Goal: Task Accomplishment & Management: Manage account settings

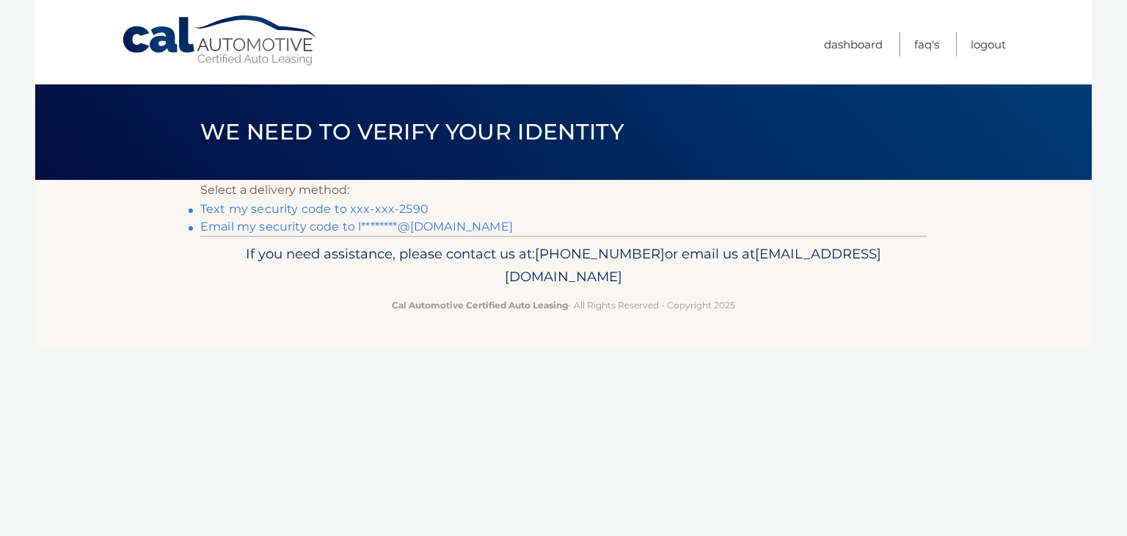
click at [309, 209] on link "Text my security code to xxx-xxx-2590" at bounding box center [314, 209] width 228 height 14
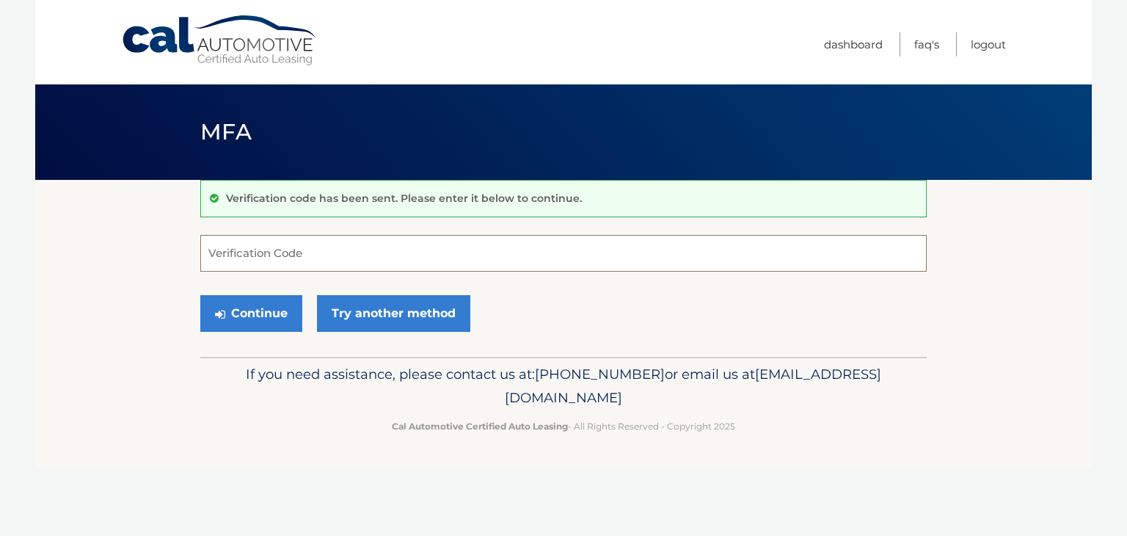
click at [334, 249] on input "Verification Code" at bounding box center [563, 253] width 727 height 37
type input "017892"
click at [283, 308] on button "Continue" at bounding box center [251, 313] width 102 height 37
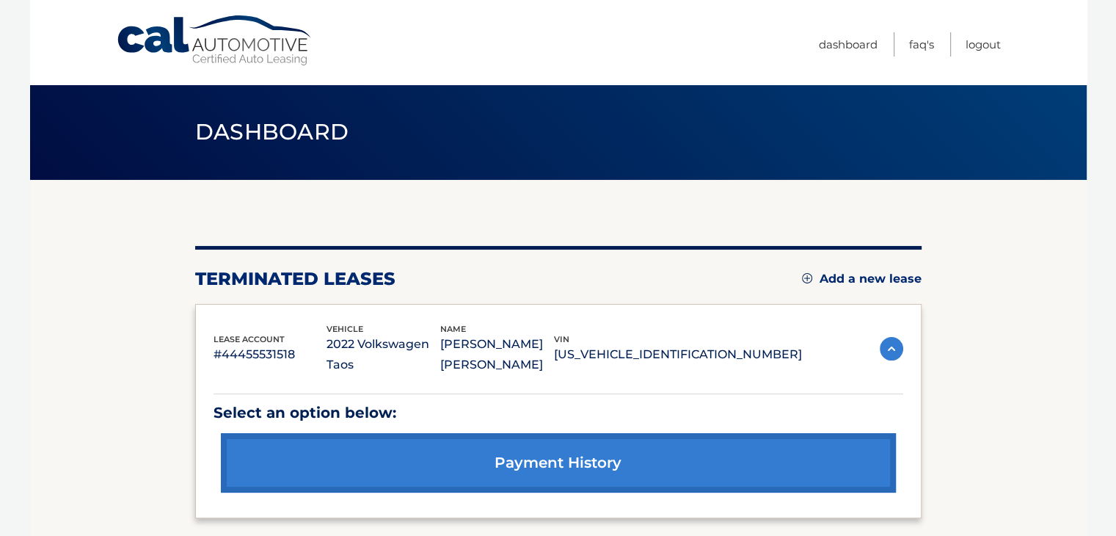
click at [877, 274] on link "Add a new lease" at bounding box center [862, 279] width 120 height 15
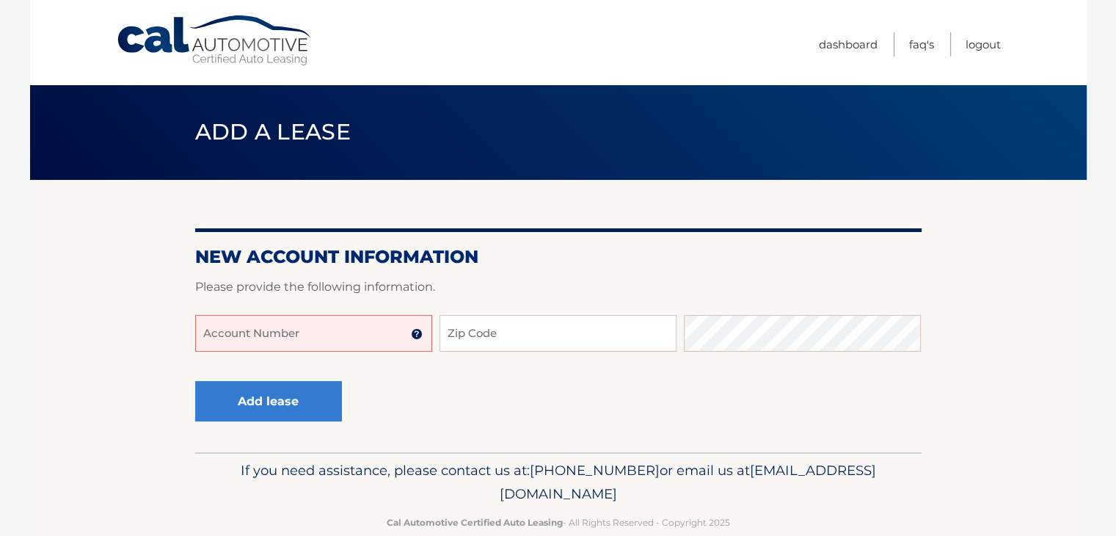
click at [331, 341] on input "Account Number" at bounding box center [313, 333] width 237 height 37
type input "44455992700"
click at [485, 344] on input "Zip Code" at bounding box center [558, 333] width 237 height 37
click at [485, 343] on input "Zip Code" at bounding box center [558, 333] width 237 height 37
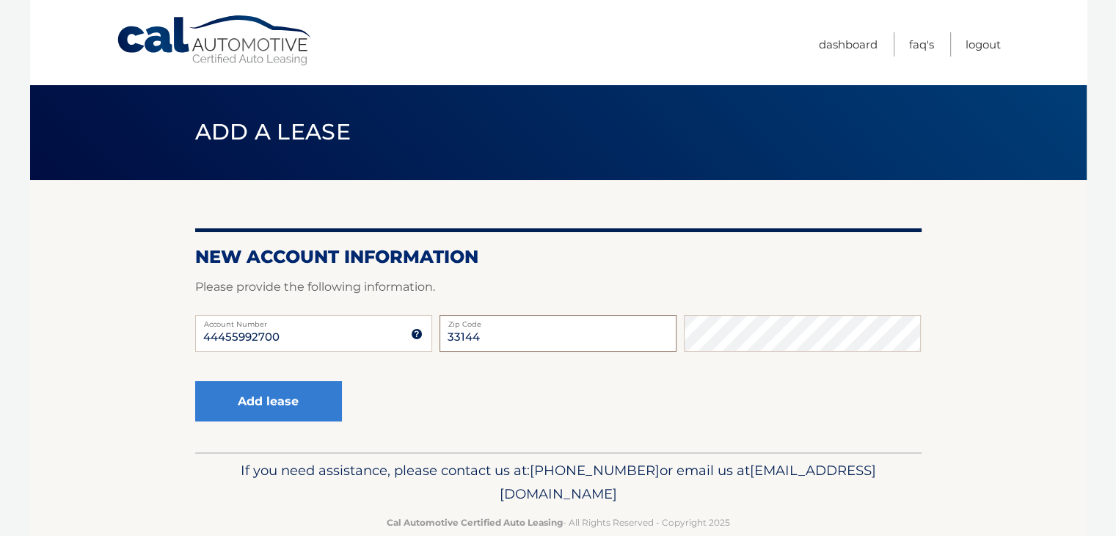
type input "33144"
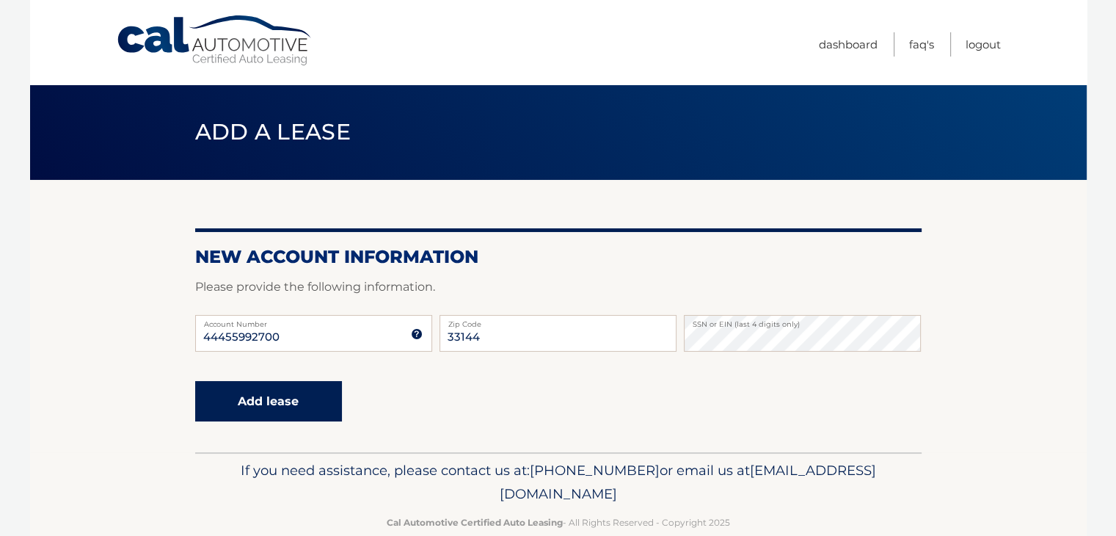
click at [250, 400] on button "Add lease" at bounding box center [268, 401] width 147 height 40
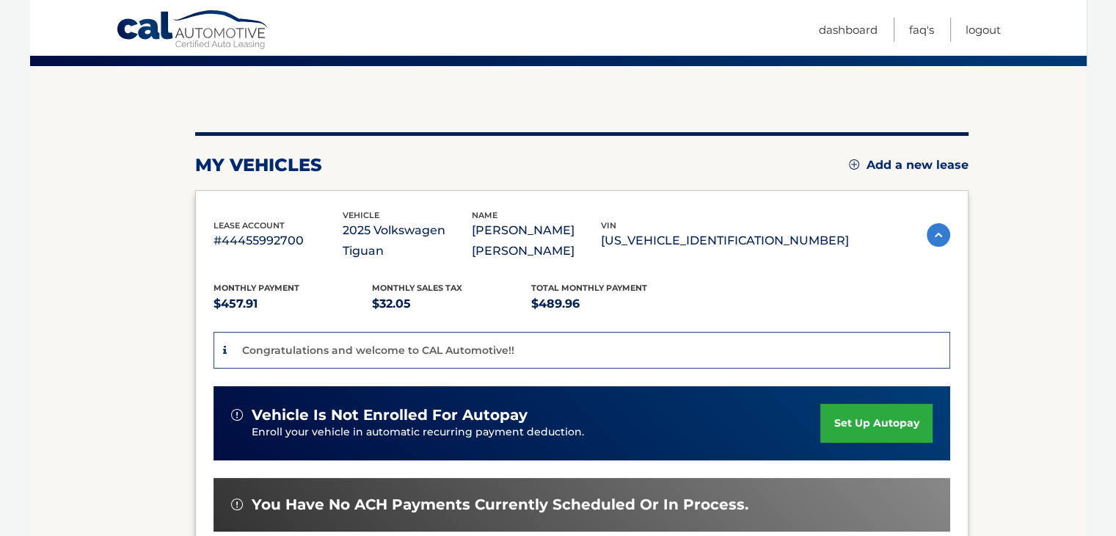
scroll to position [147, 0]
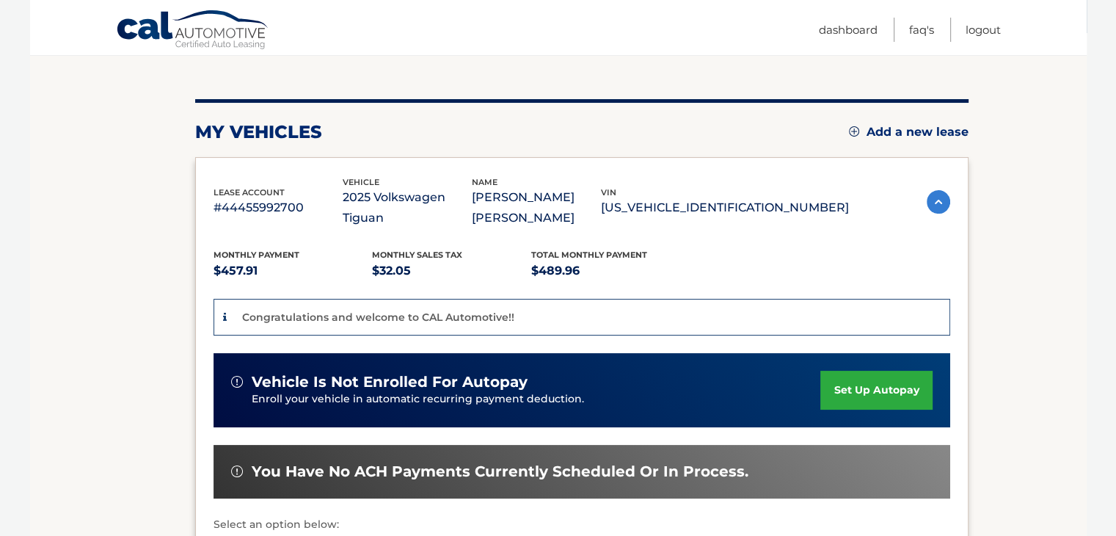
click at [870, 392] on link "set up autopay" at bounding box center [877, 390] width 112 height 39
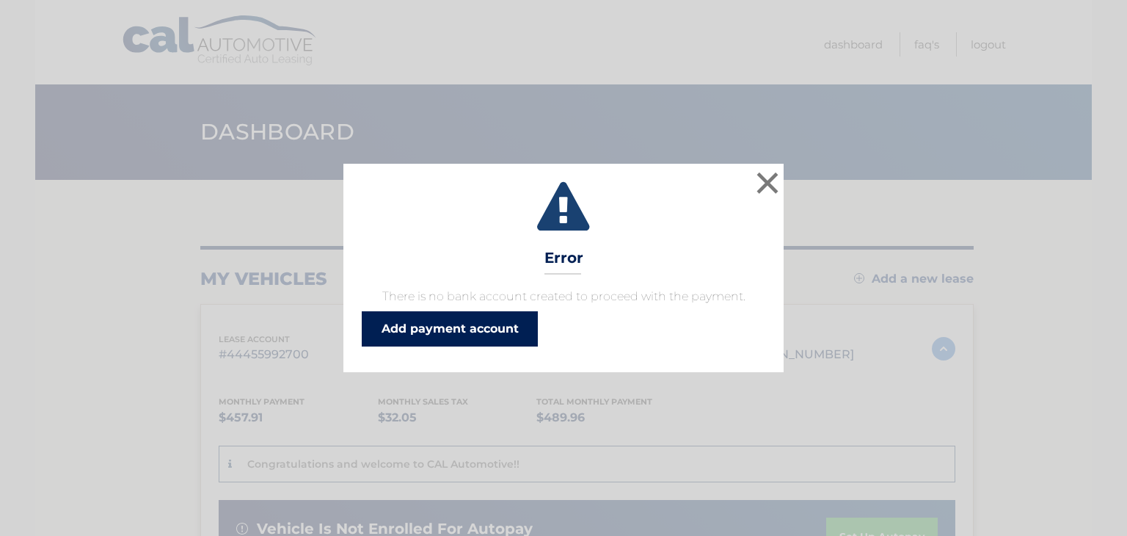
click at [467, 332] on link "Add payment account" at bounding box center [450, 328] width 176 height 35
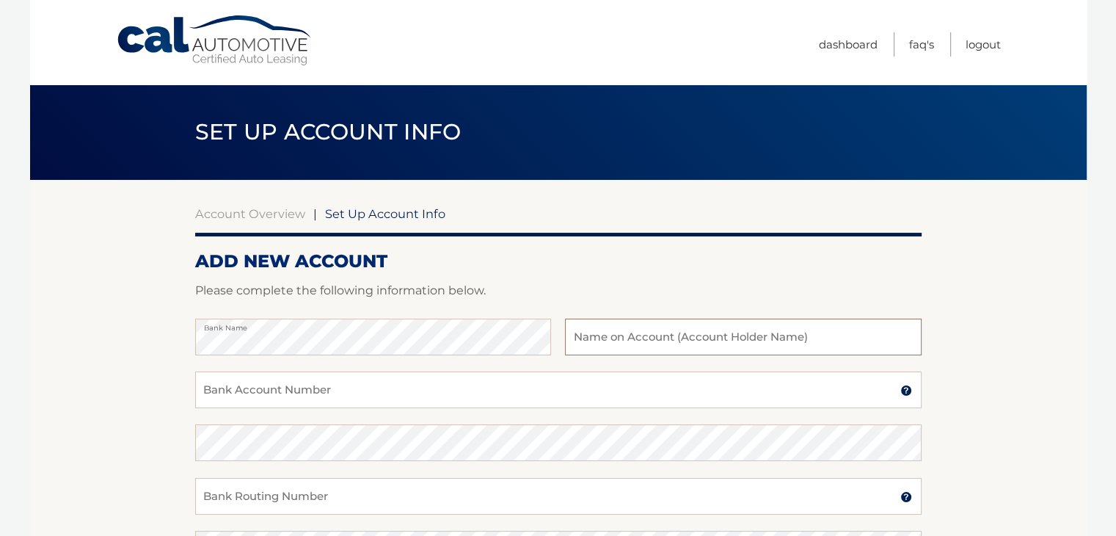
click at [646, 336] on input "text" at bounding box center [743, 337] width 356 height 37
type input "Laura Elena Guerrero Flores"
click at [529, 376] on input "Bank Account Number" at bounding box center [558, 389] width 727 height 37
type input "167665970"
click at [463, 484] on input "Bank Routing Number" at bounding box center [558, 496] width 727 height 37
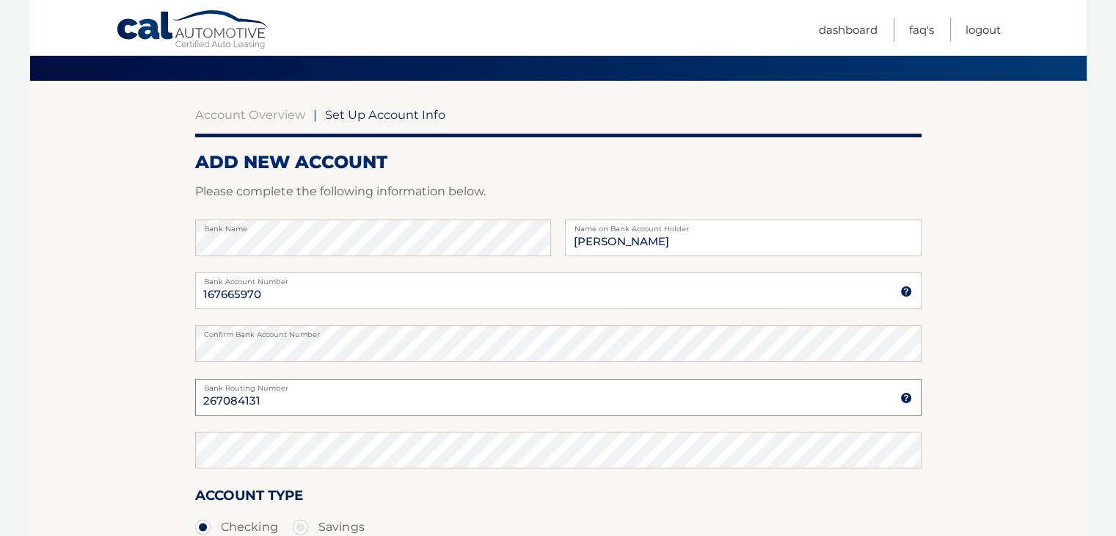
scroll to position [147, 0]
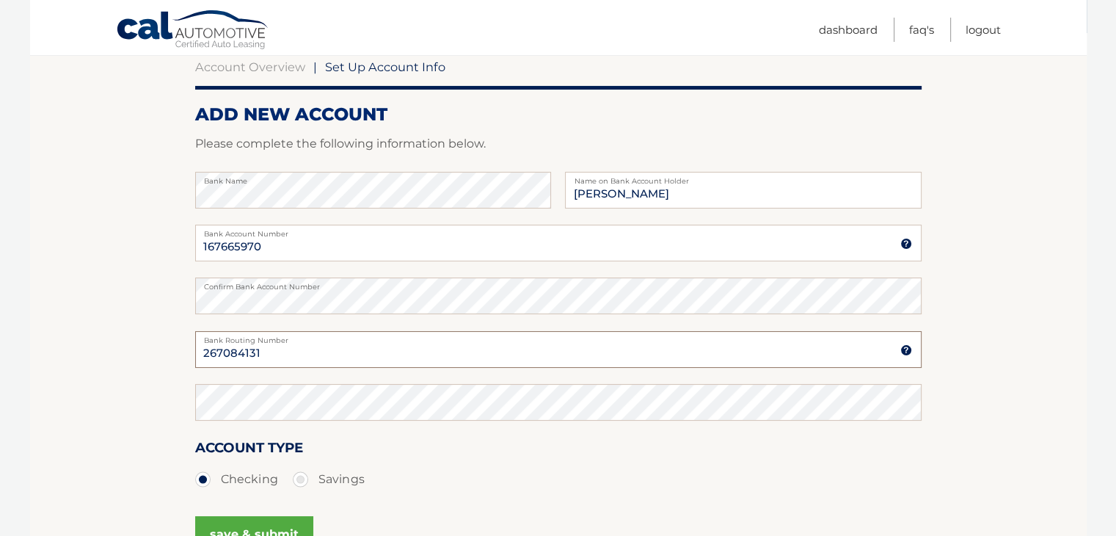
type input "267084131"
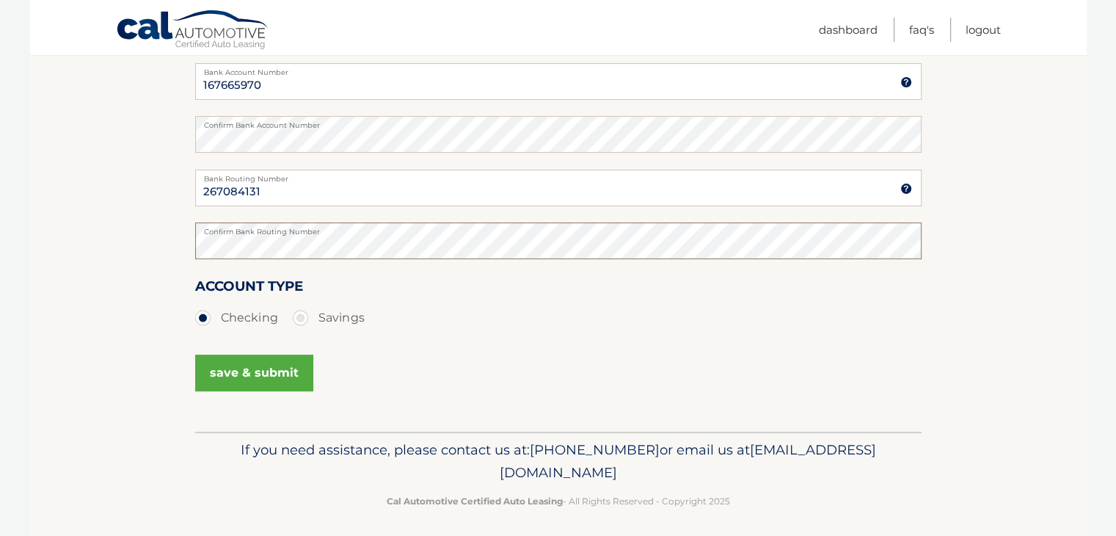
scroll to position [315, 0]
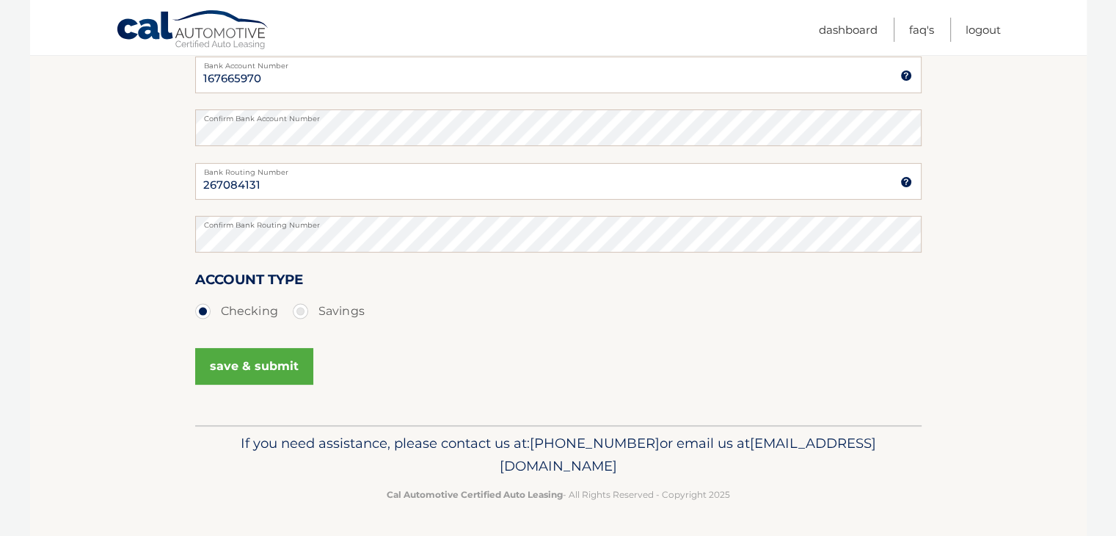
click at [288, 379] on button "save & submit" at bounding box center [254, 366] width 118 height 37
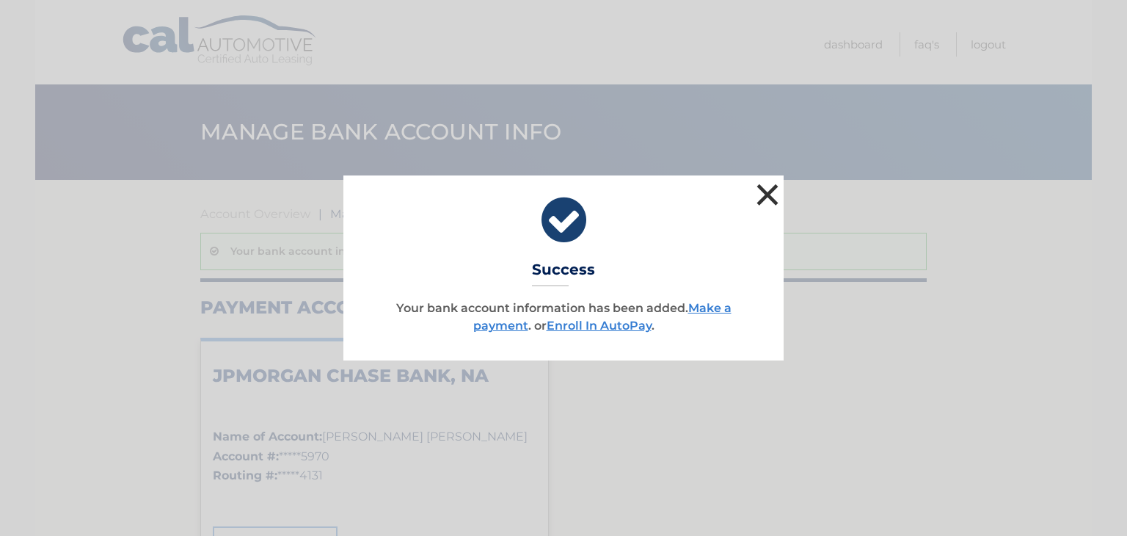
click at [764, 192] on button "×" at bounding box center [767, 194] width 29 height 29
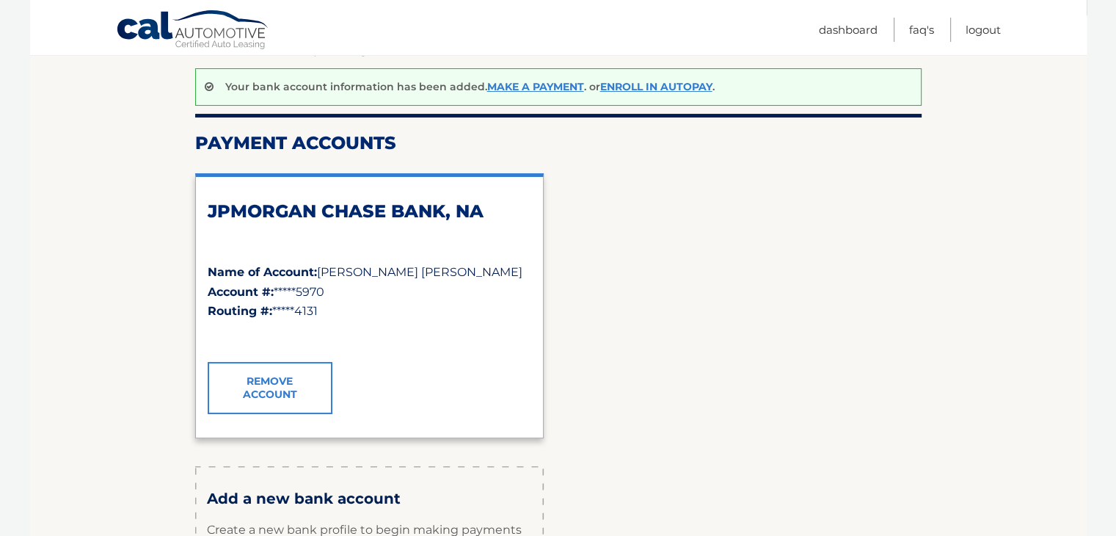
scroll to position [73, 0]
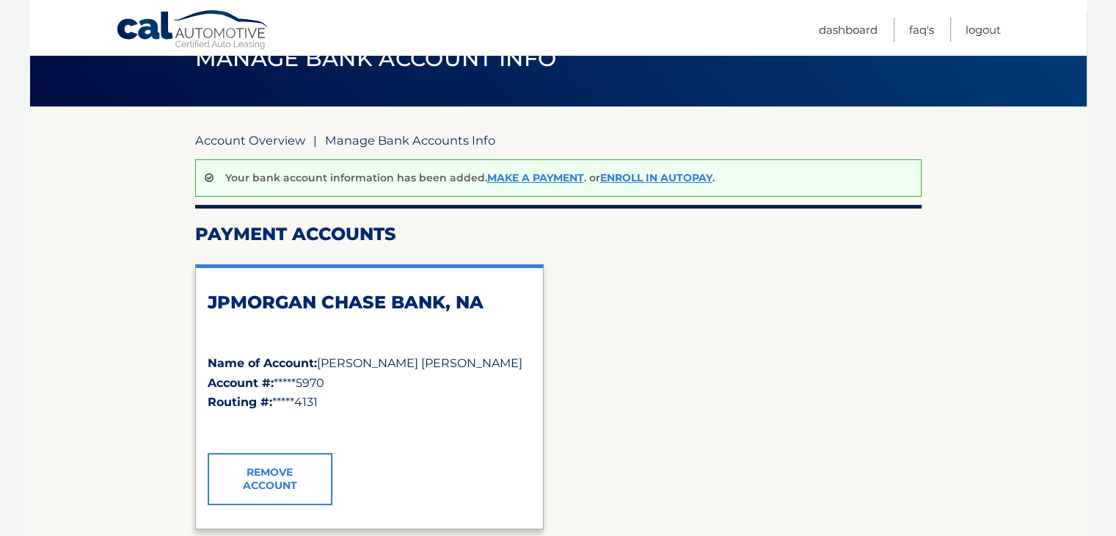
click at [254, 135] on link "Account Overview" at bounding box center [250, 140] width 110 height 15
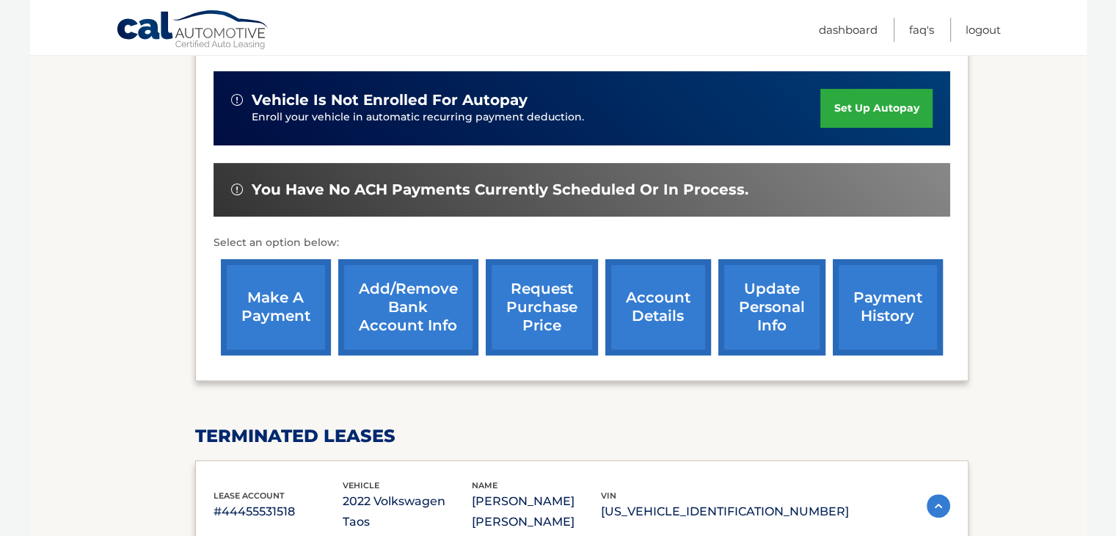
scroll to position [587, 0]
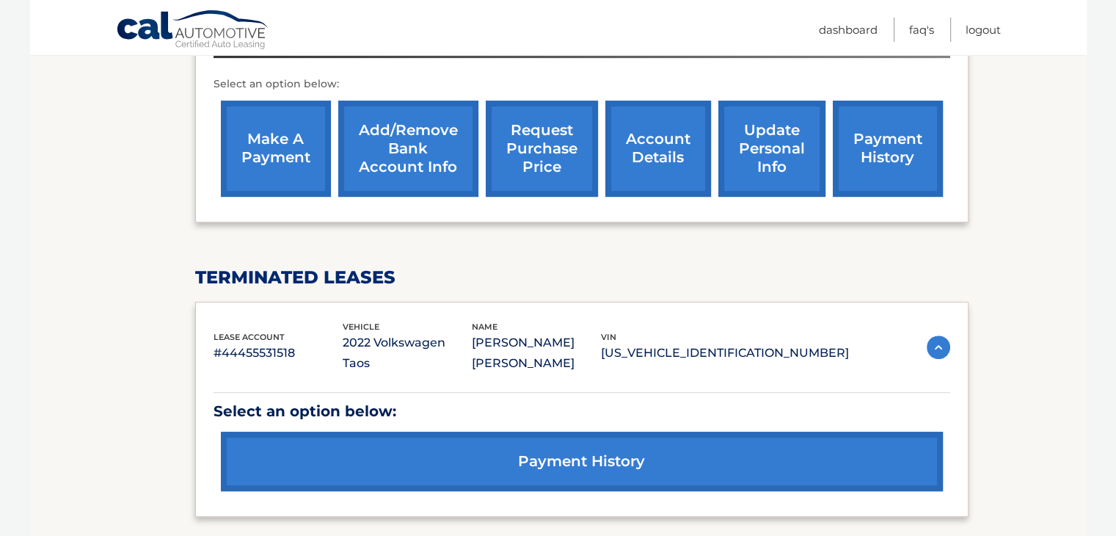
click at [683, 153] on link "account details" at bounding box center [658, 149] width 106 height 96
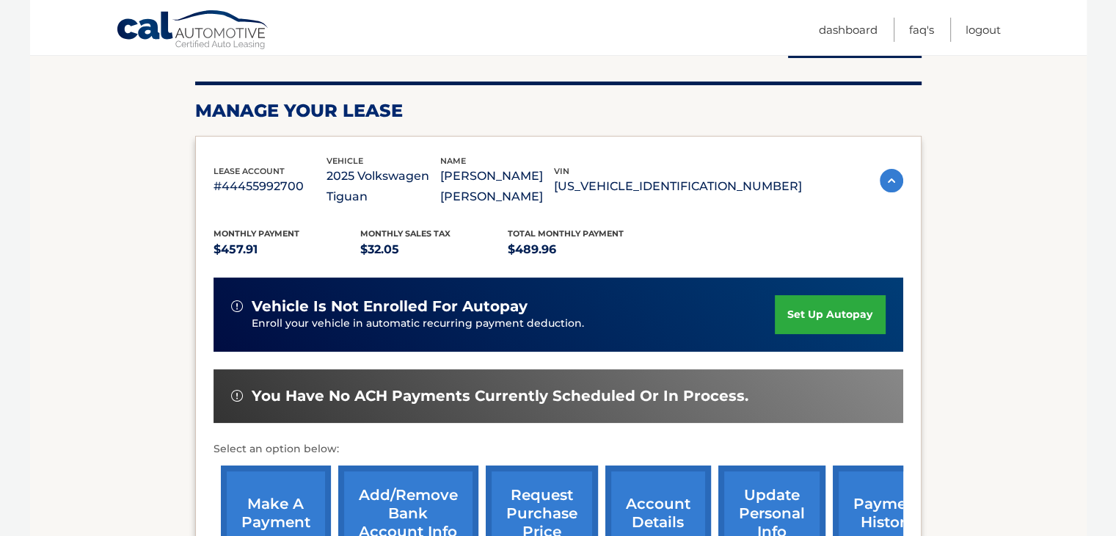
scroll to position [220, 0]
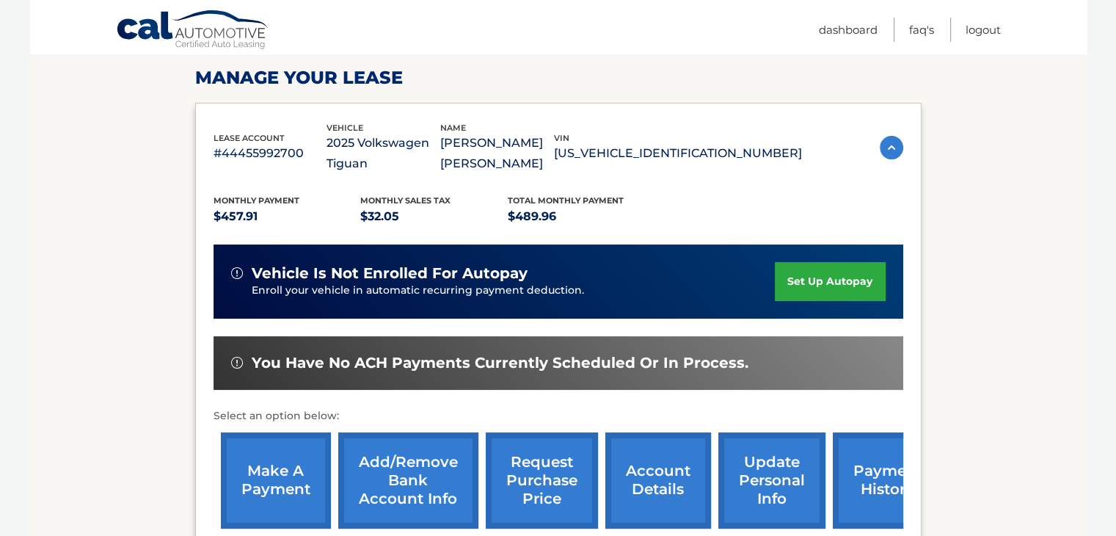
click at [875, 490] on link "payment history" at bounding box center [888, 480] width 110 height 96
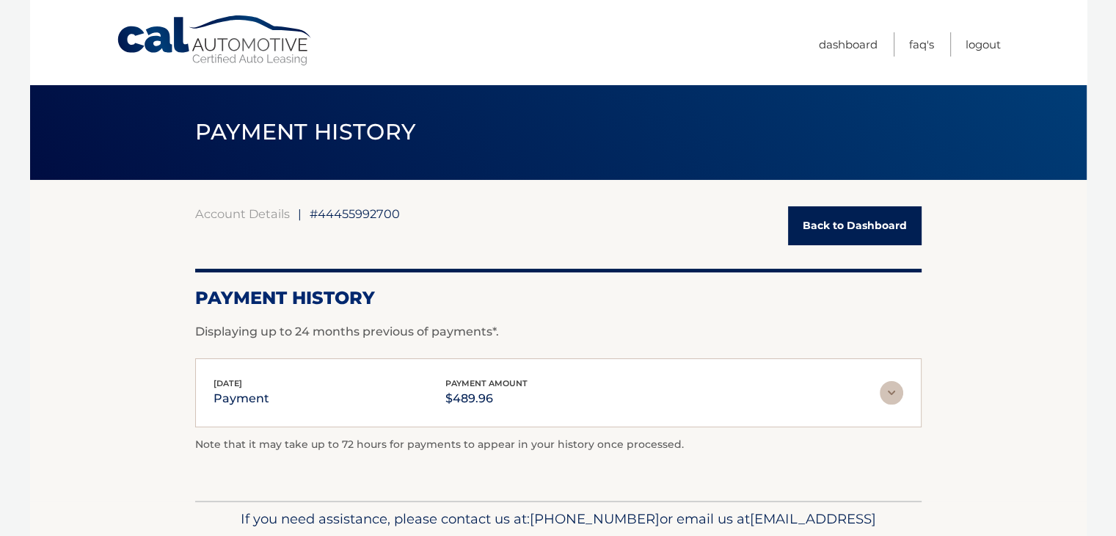
click at [895, 392] on img at bounding box center [891, 392] width 23 height 23
